Goal: Task Accomplishment & Management: Use online tool/utility

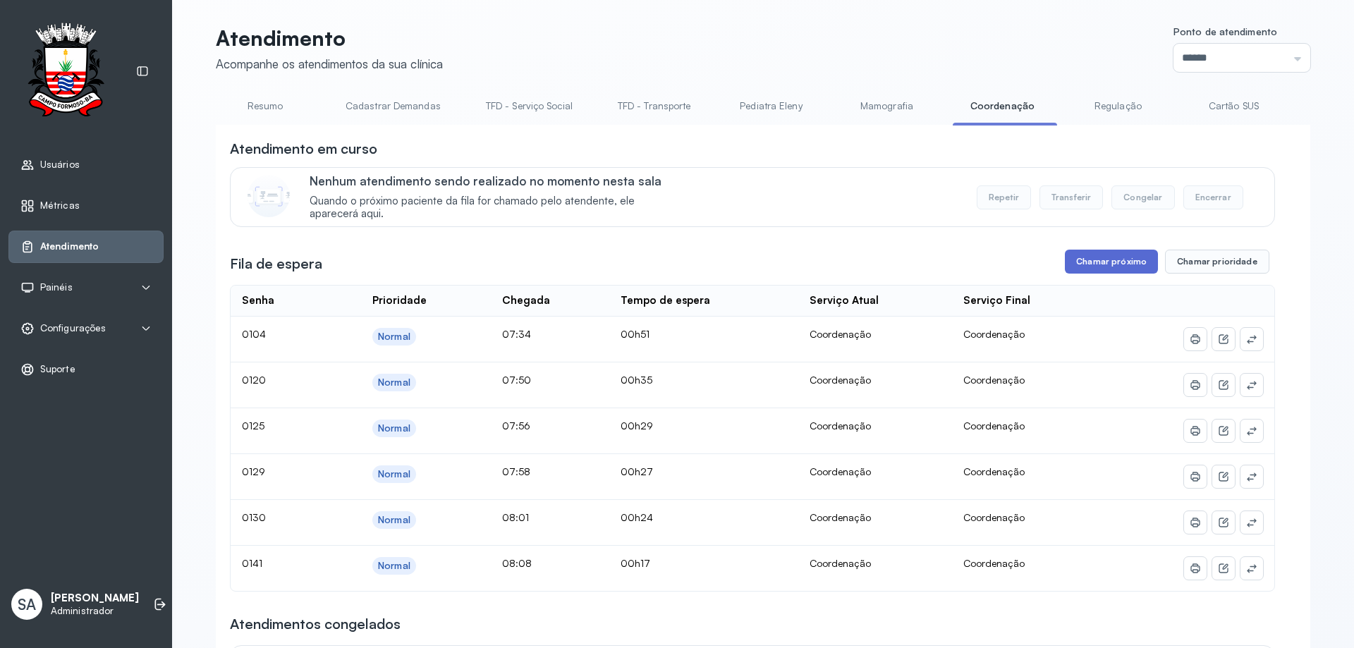
click at [1077, 261] on button "Chamar próximo" at bounding box center [1111, 262] width 93 height 24
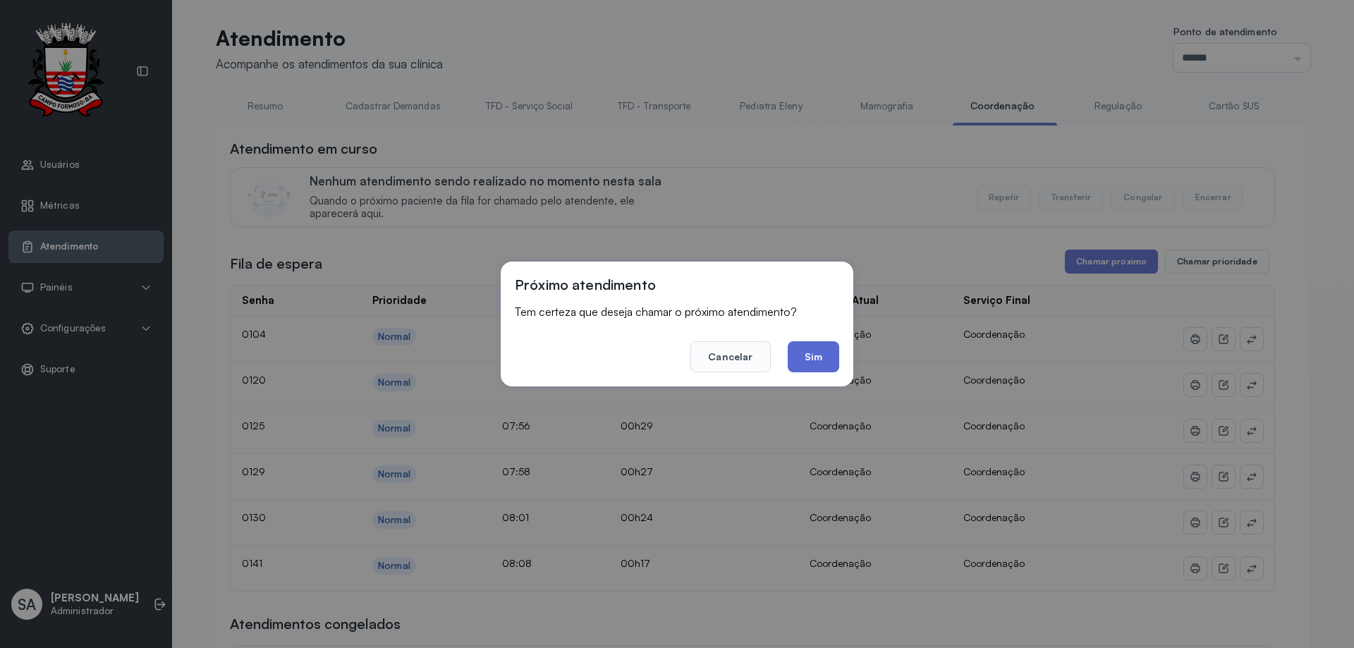
click at [817, 372] on button "Sim" at bounding box center [813, 356] width 51 height 31
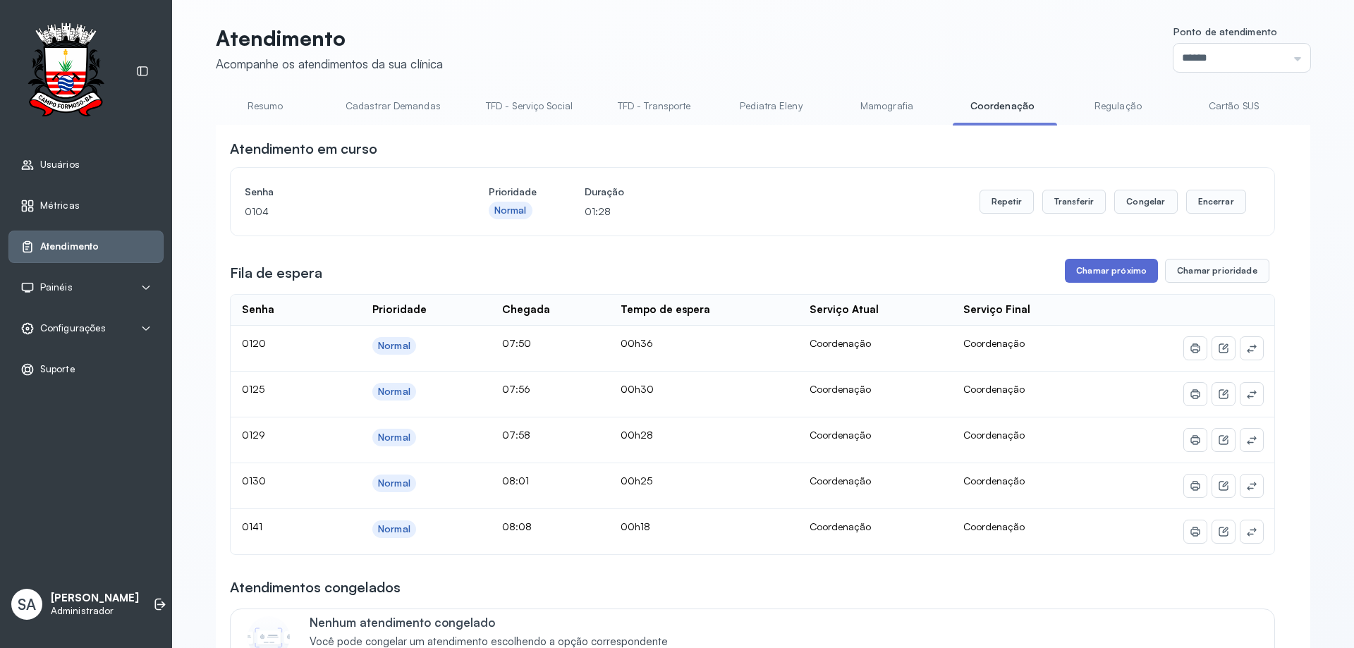
click at [1082, 275] on button "Chamar próximo" at bounding box center [1111, 271] width 93 height 24
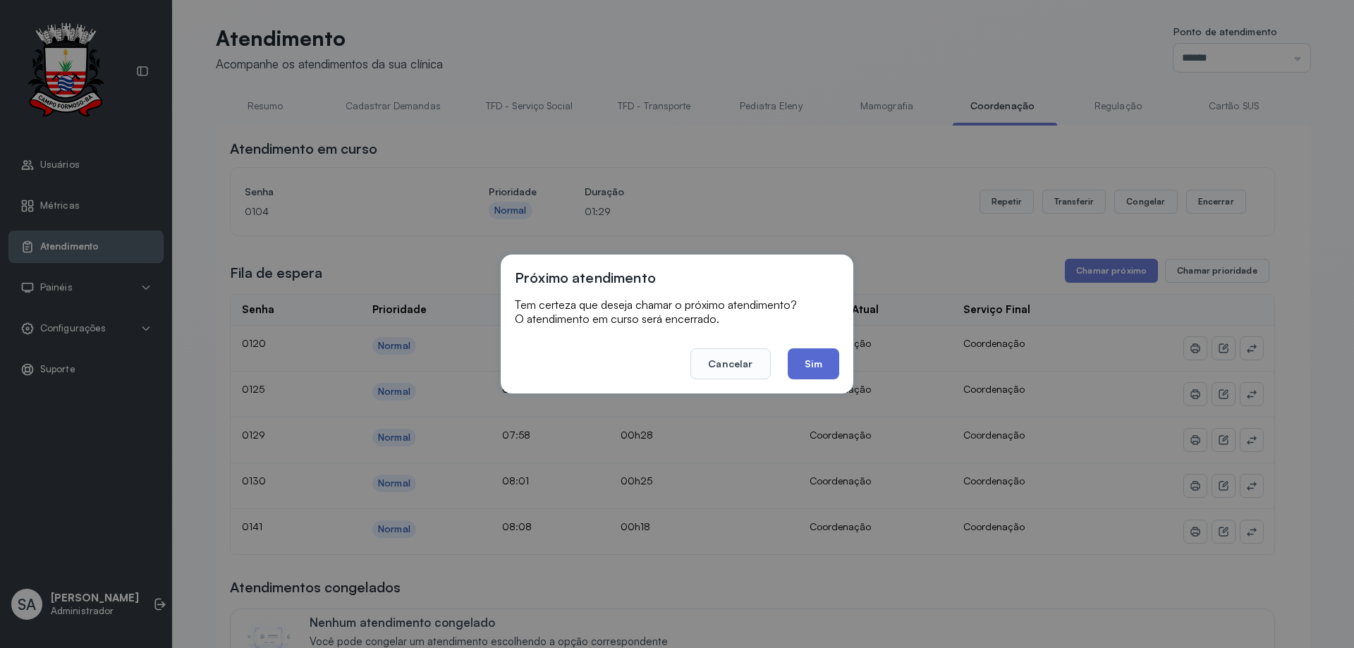
click at [806, 373] on button "Sim" at bounding box center [813, 363] width 51 height 31
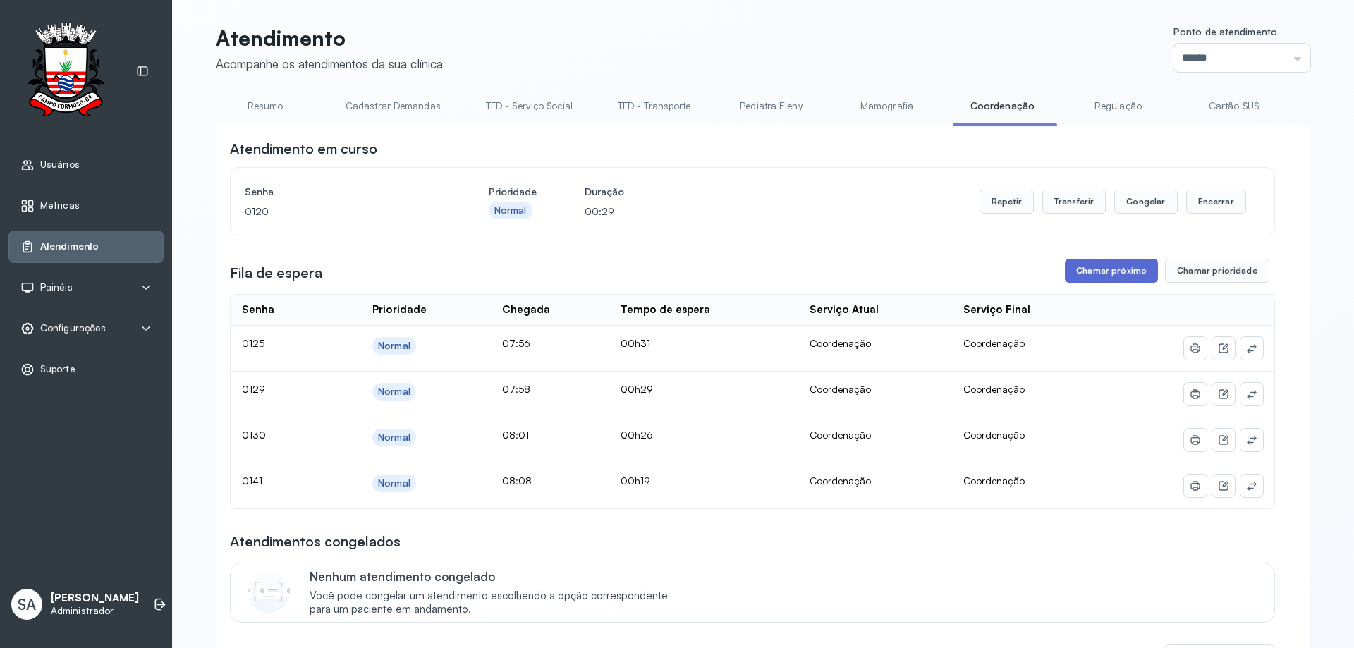
click at [1113, 267] on button "Chamar próximo" at bounding box center [1111, 271] width 93 height 24
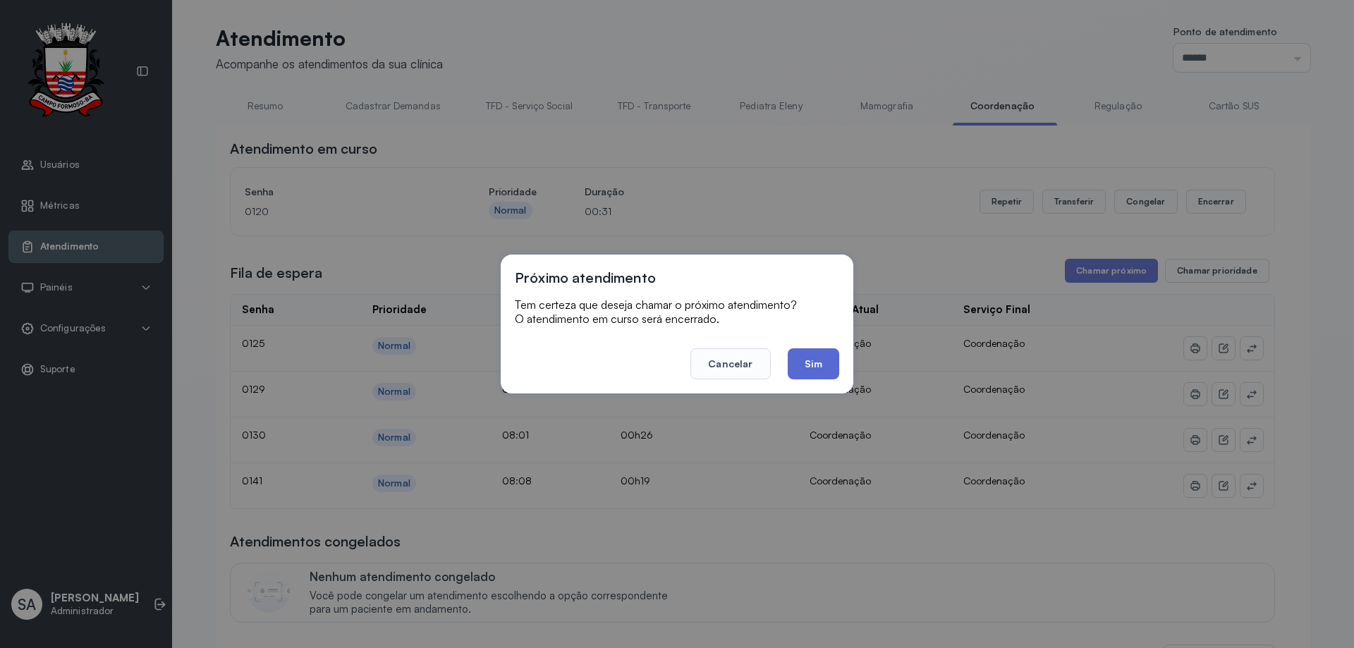
click at [834, 368] on button "Sim" at bounding box center [813, 363] width 51 height 31
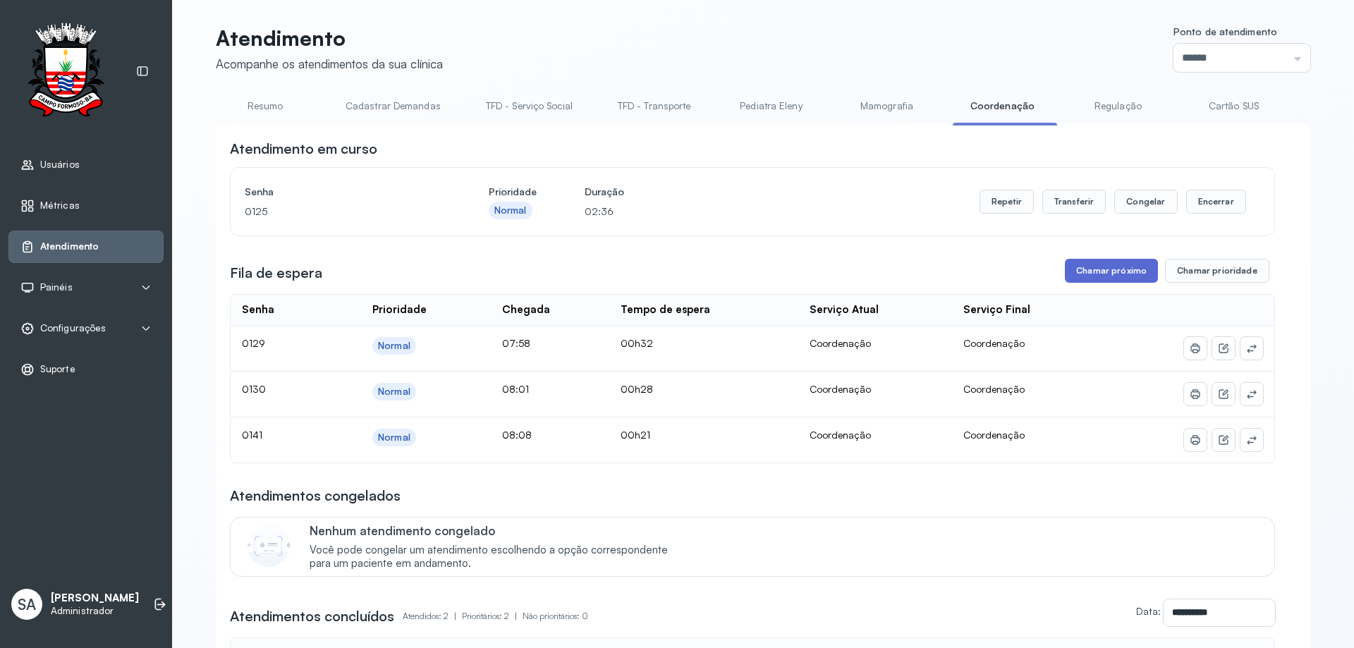
click at [1100, 274] on button "Chamar próximo" at bounding box center [1111, 271] width 93 height 24
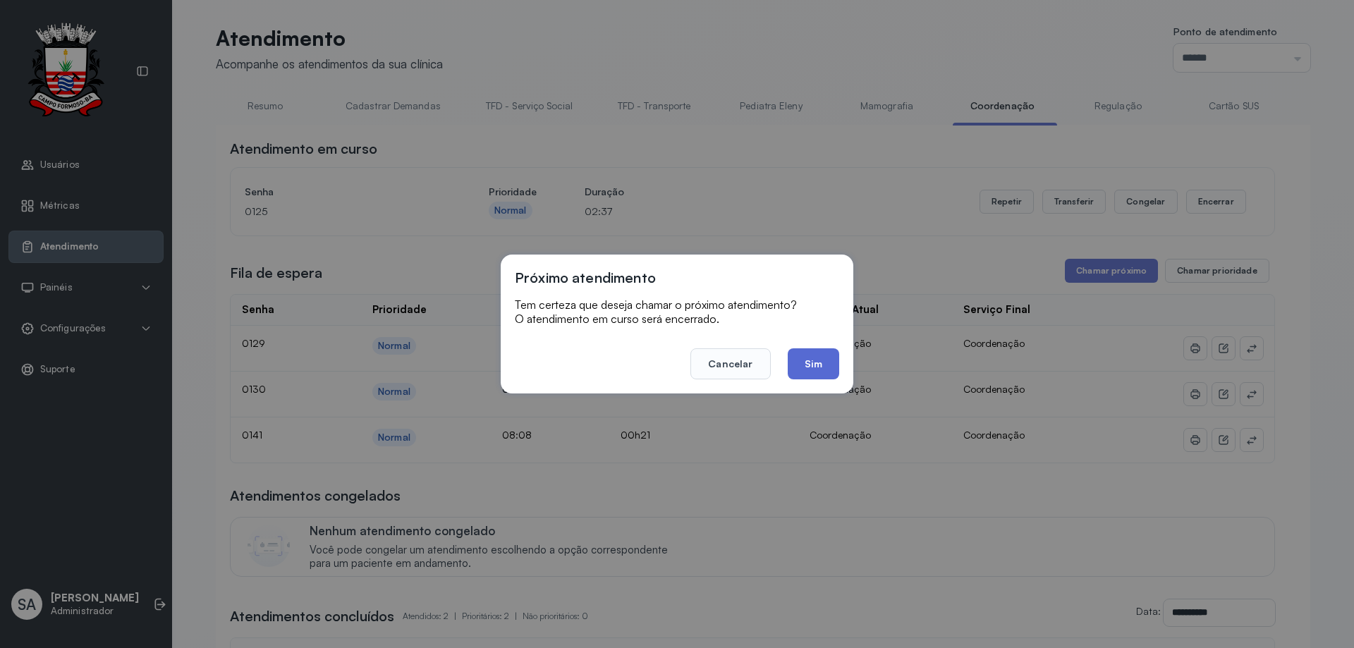
click at [816, 364] on button "Sim" at bounding box center [813, 363] width 51 height 31
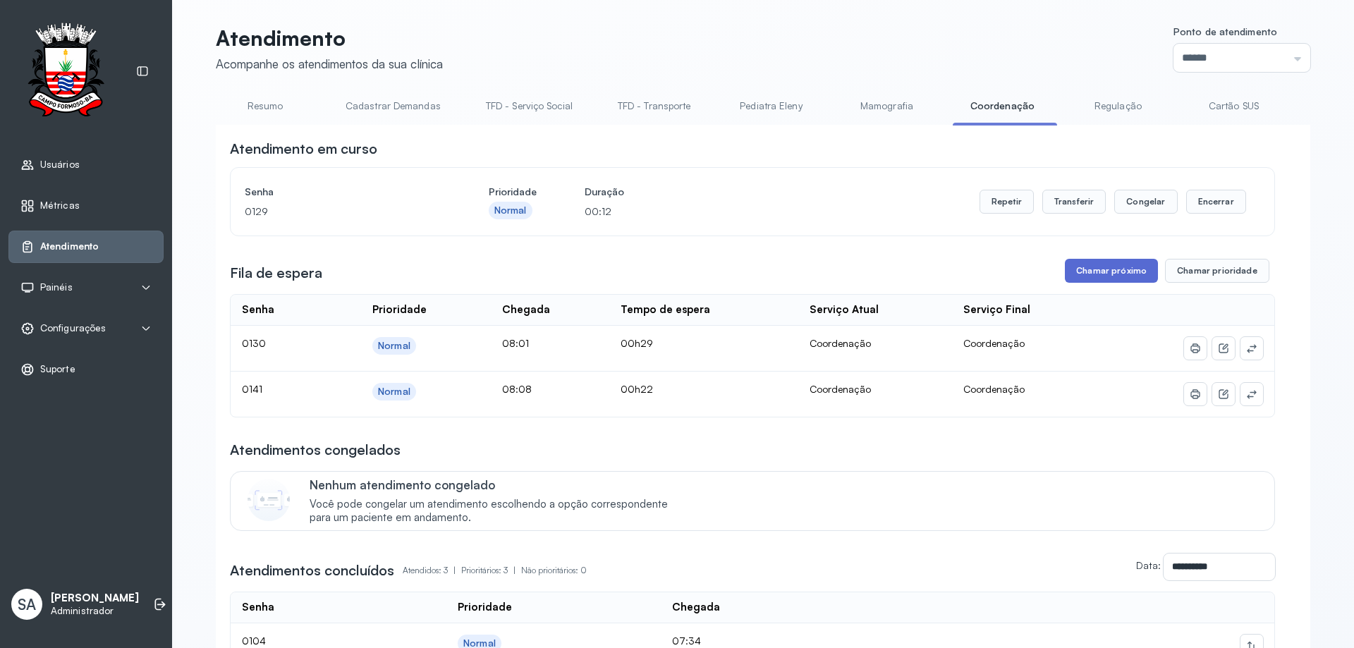
click at [1096, 267] on button "Chamar próximo" at bounding box center [1111, 271] width 93 height 24
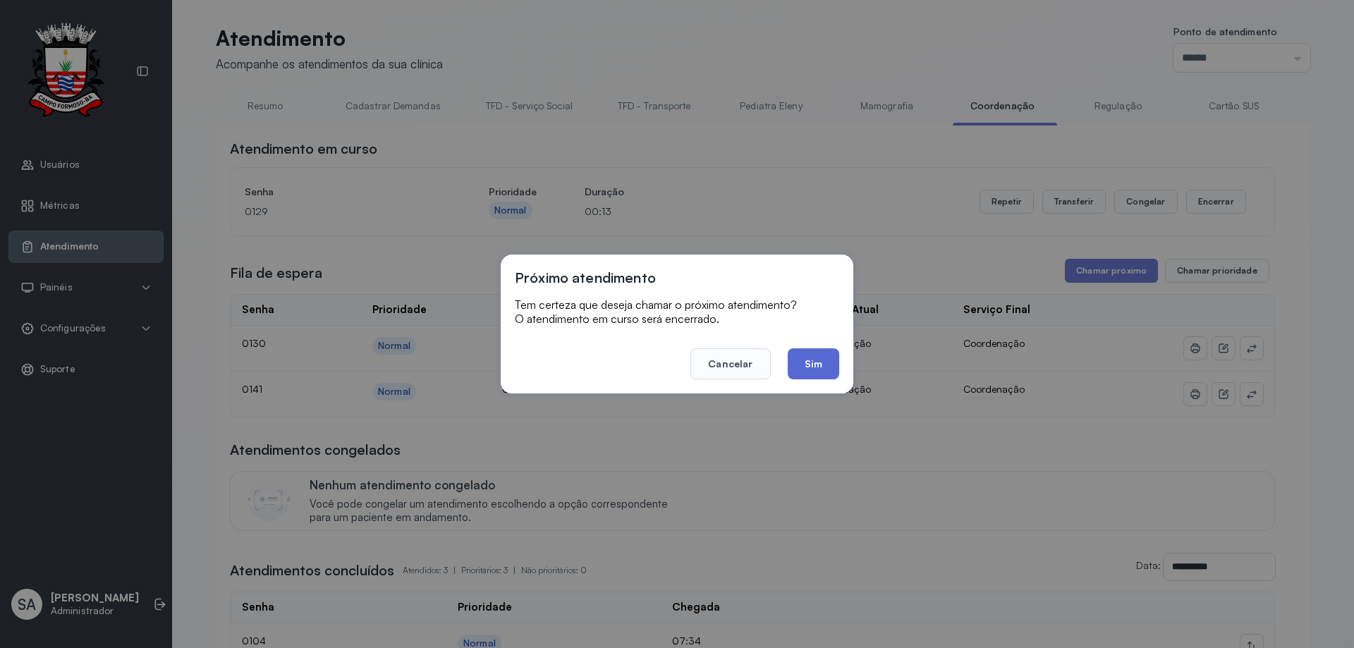
click at [807, 365] on button "Sim" at bounding box center [813, 363] width 51 height 31
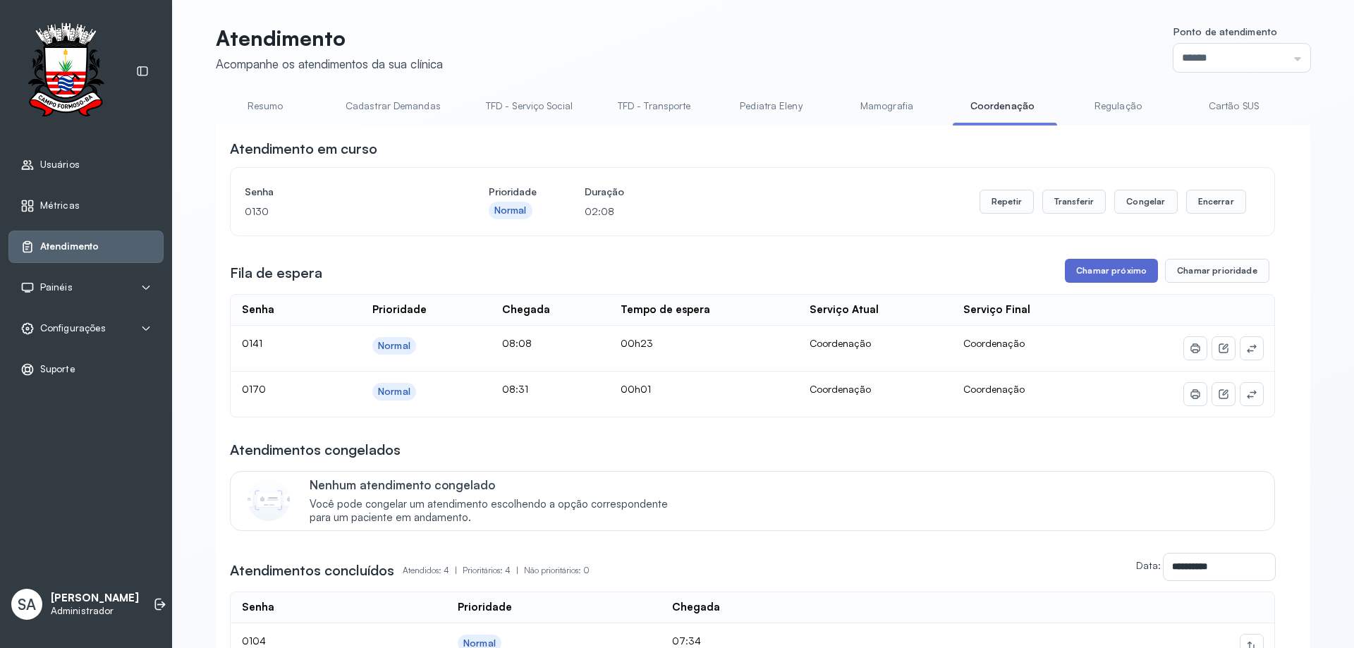
click at [1079, 275] on button "Chamar próximo" at bounding box center [1111, 271] width 93 height 24
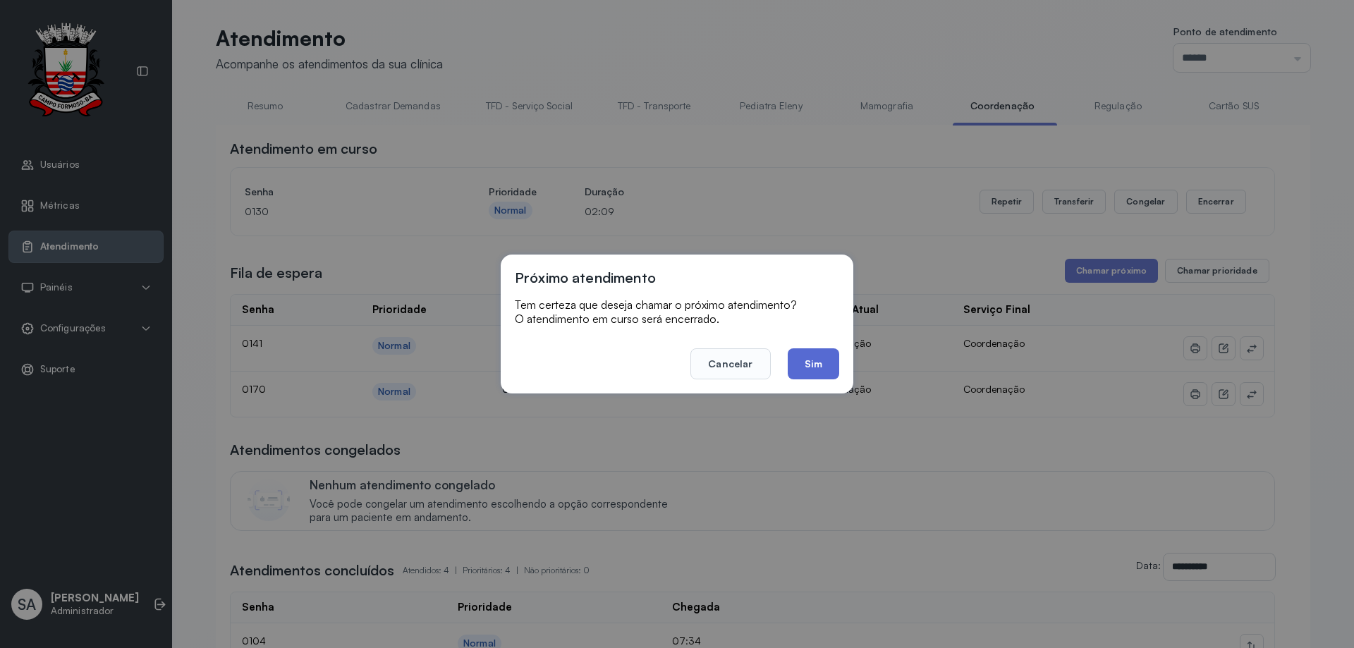
click at [813, 367] on button "Sim" at bounding box center [813, 363] width 51 height 31
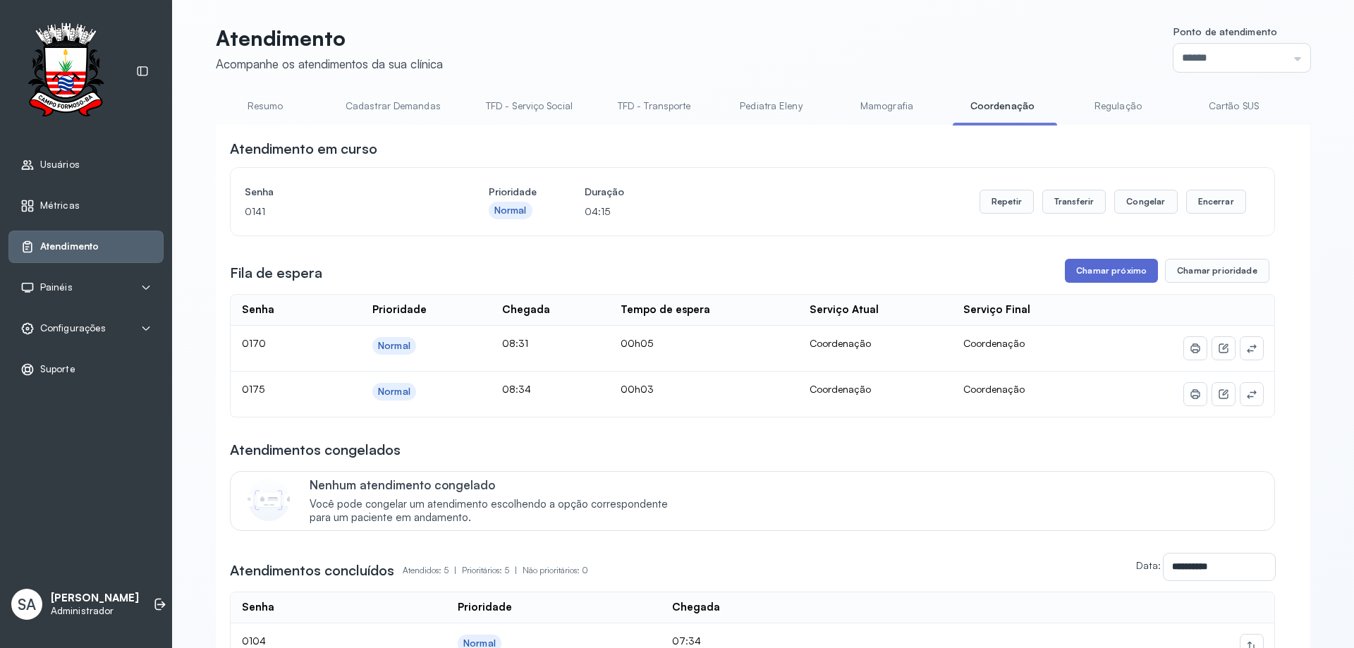
click at [1116, 264] on button "Chamar próximo" at bounding box center [1111, 271] width 93 height 24
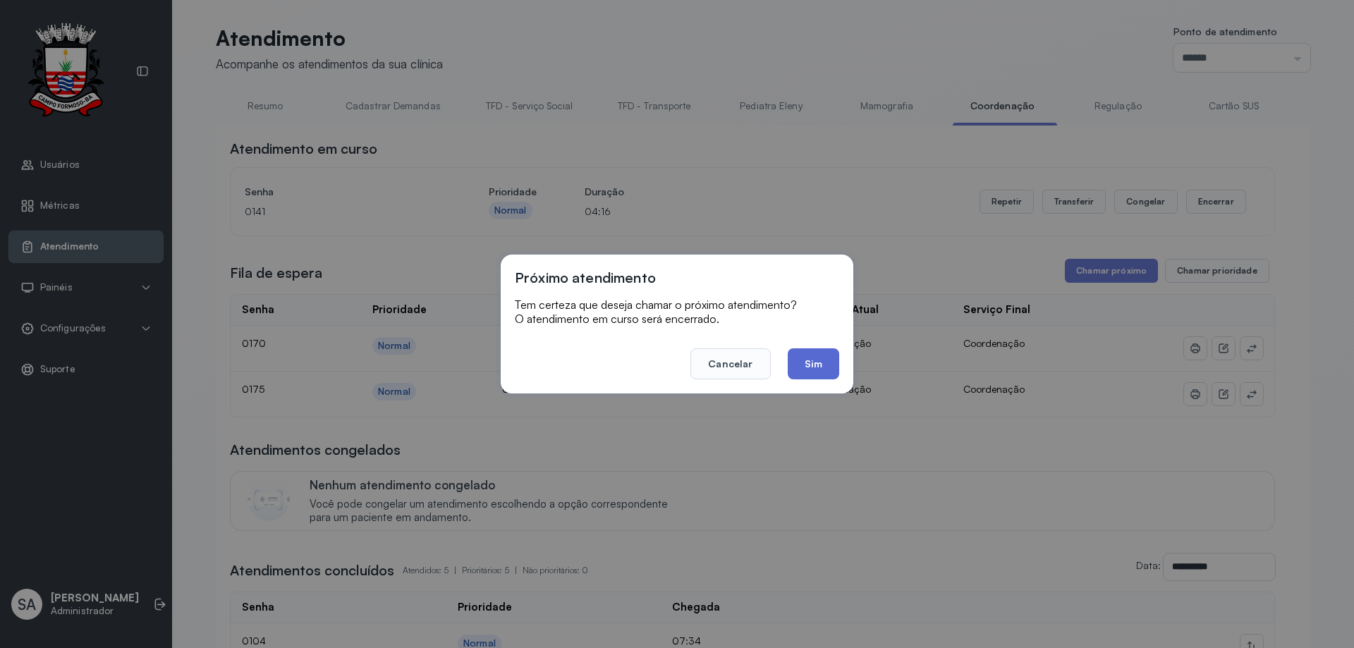
click at [821, 361] on button "Sim" at bounding box center [813, 363] width 51 height 31
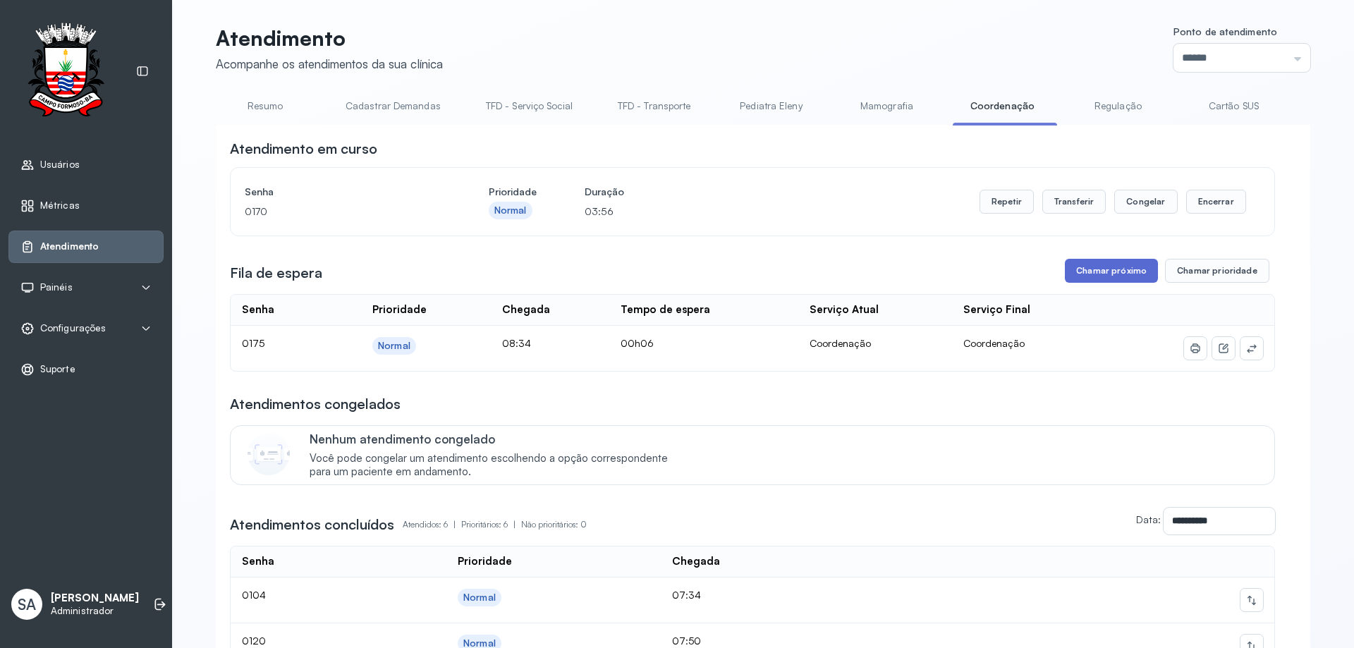
drag, startPoint x: 1116, startPoint y: 255, endPoint x: 1113, endPoint y: 262, distance: 8.3
click at [1115, 259] on div "**********" at bounding box center [752, 495] width 1045 height 713
click at [1110, 268] on button "Chamar próximo" at bounding box center [1111, 271] width 93 height 24
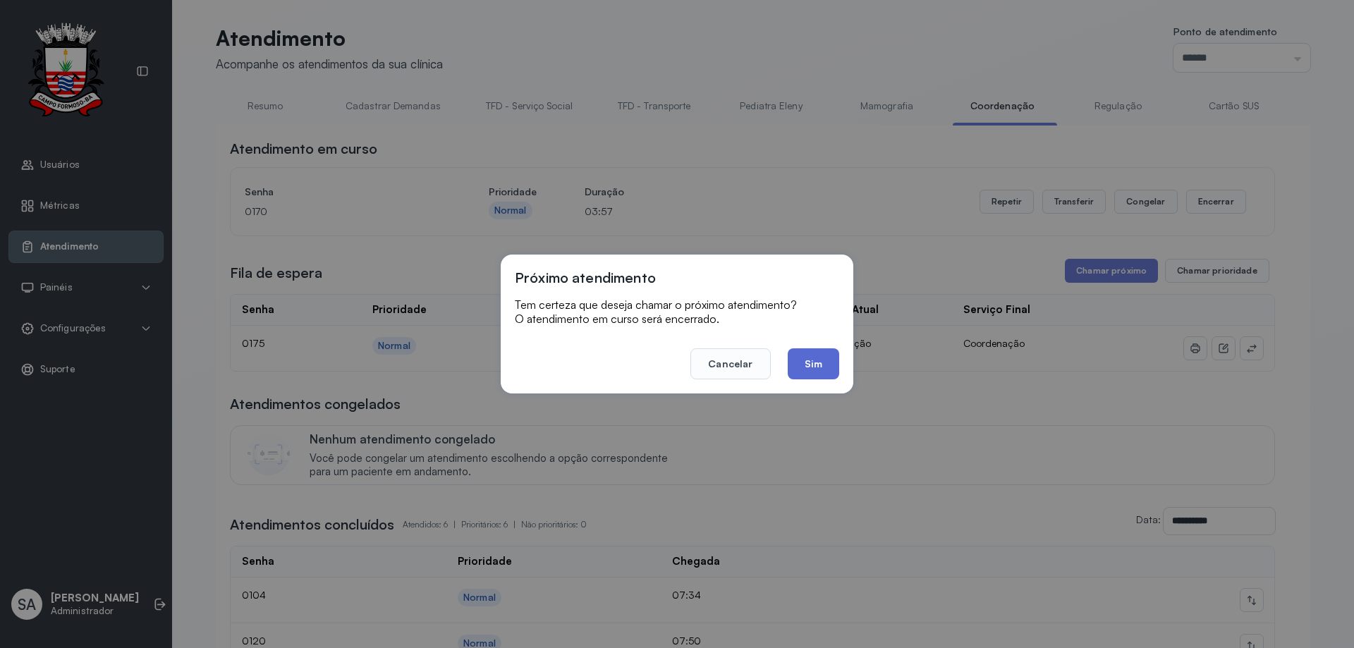
click at [824, 361] on button "Sim" at bounding box center [813, 363] width 51 height 31
